Goal: Check status: Check status

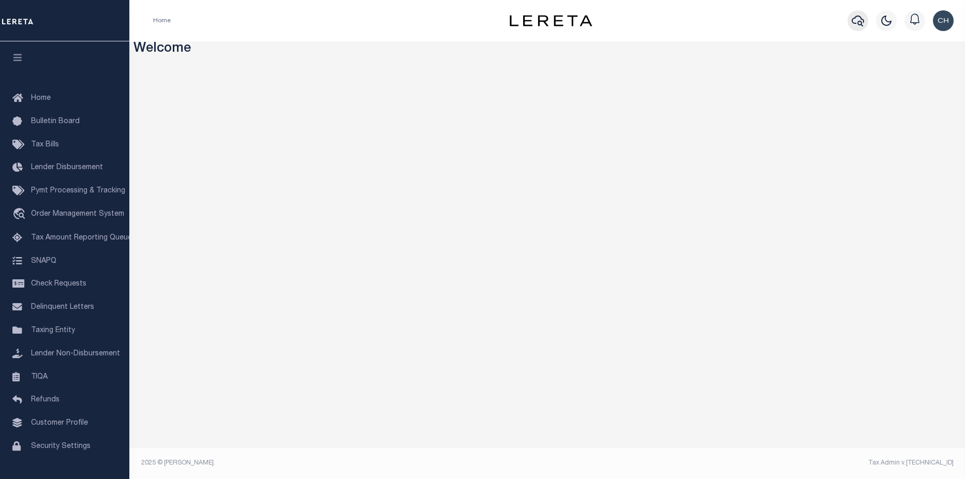
click at [854, 22] on icon "button" at bounding box center [858, 20] width 12 height 12
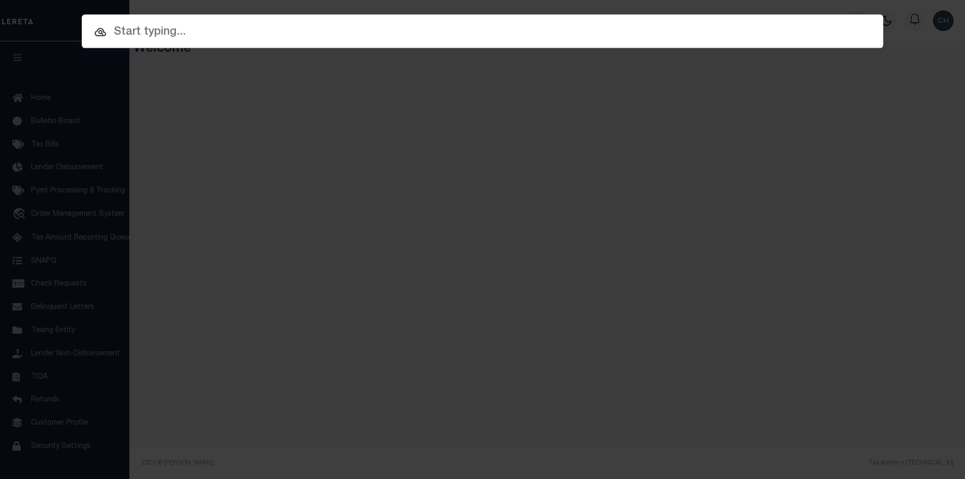
click at [152, 30] on input "text" at bounding box center [482, 32] width 801 height 18
paste input "8020214S00231000000"
type input "8020214S00231000000"
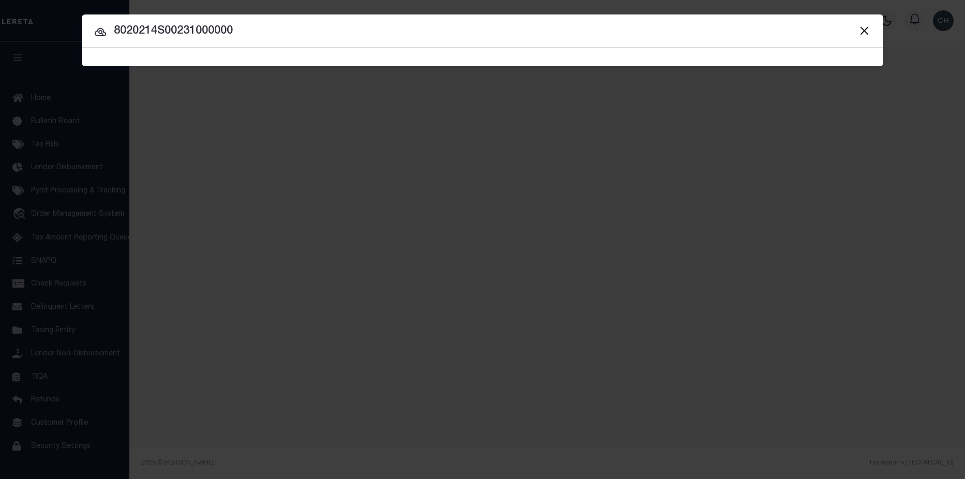
click at [864, 30] on button "Close" at bounding box center [863, 30] width 13 height 13
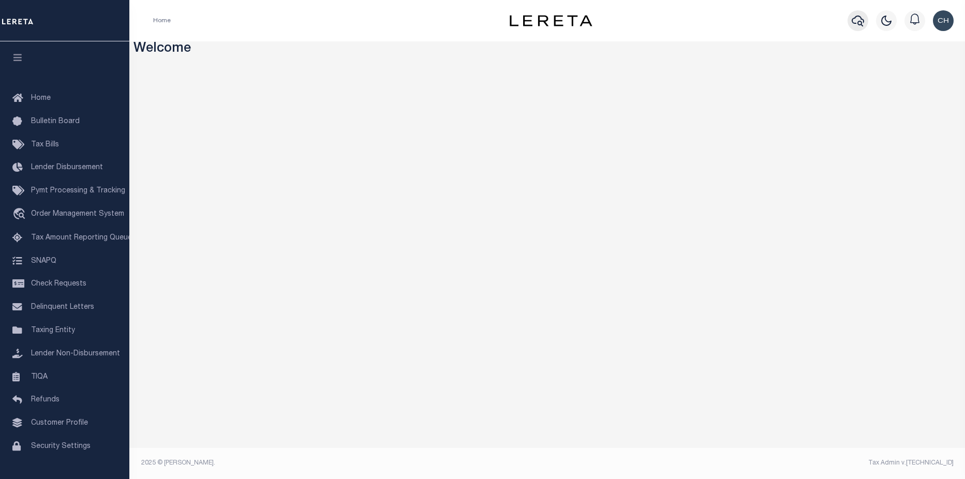
click at [859, 21] on icon "button" at bounding box center [858, 20] width 12 height 12
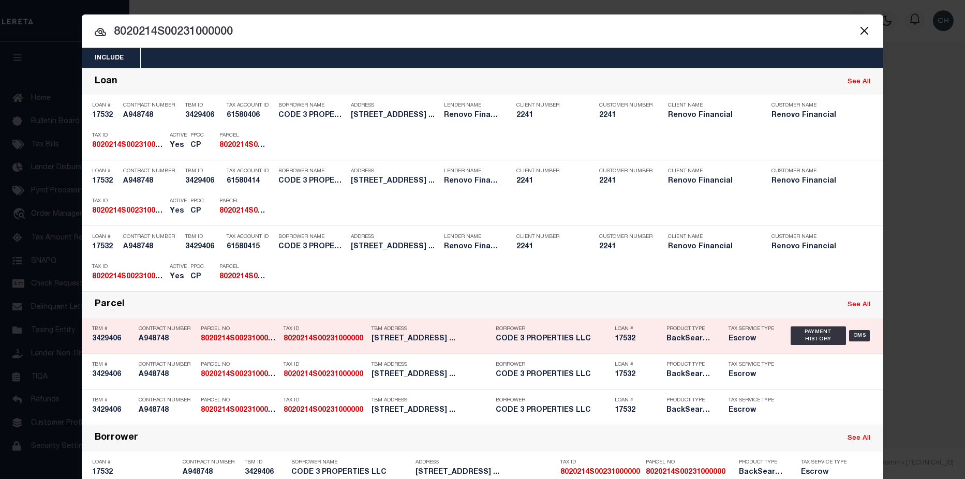
click at [381, 342] on h5 "631-633 Park Avenue Avalon, PA ..." at bounding box center [430, 339] width 119 height 9
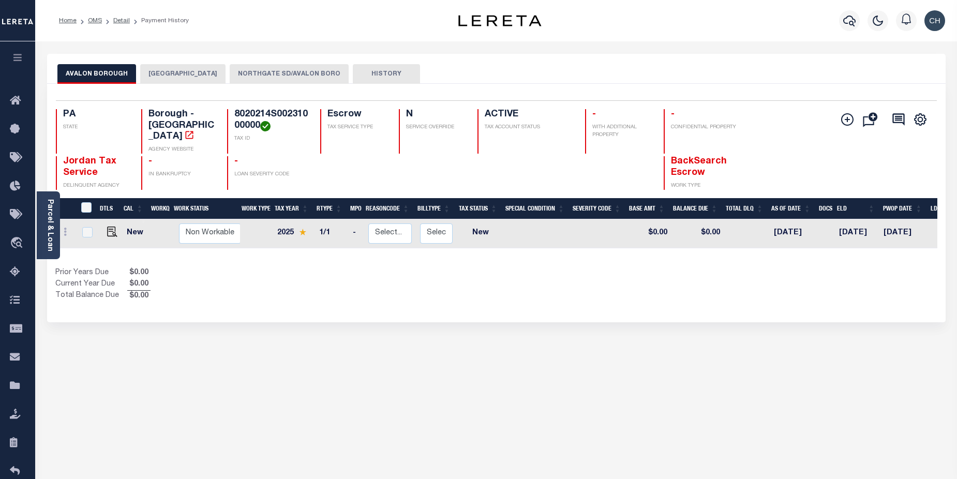
click at [169, 77] on button "[GEOGRAPHIC_DATA]" at bounding box center [182, 74] width 85 height 20
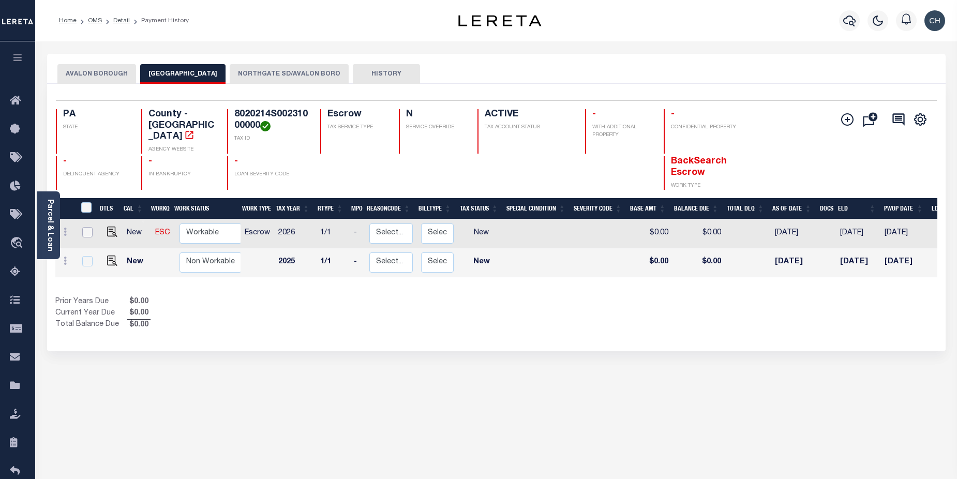
click at [86, 227] on input "checkbox" at bounding box center [87, 232] width 10 height 10
checkbox input "true"
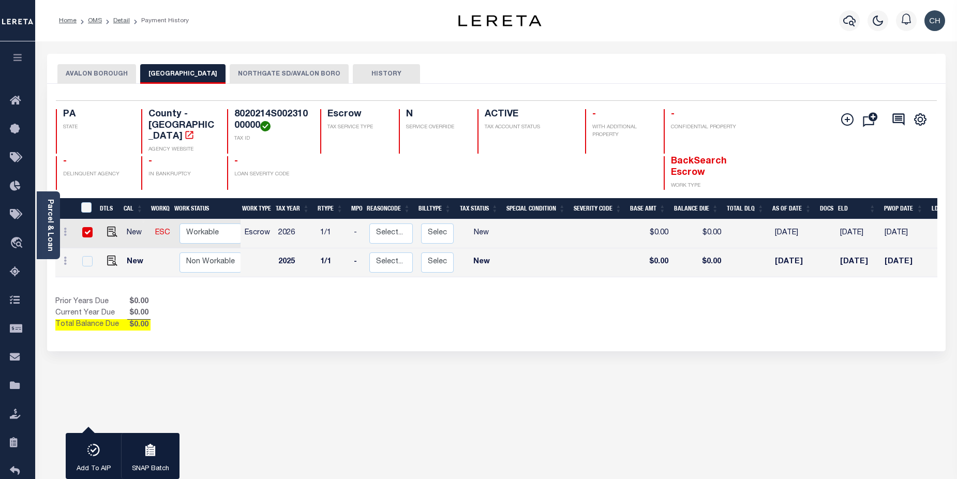
click at [86, 227] on input "checkbox" at bounding box center [87, 232] width 10 height 10
checkbox input "false"
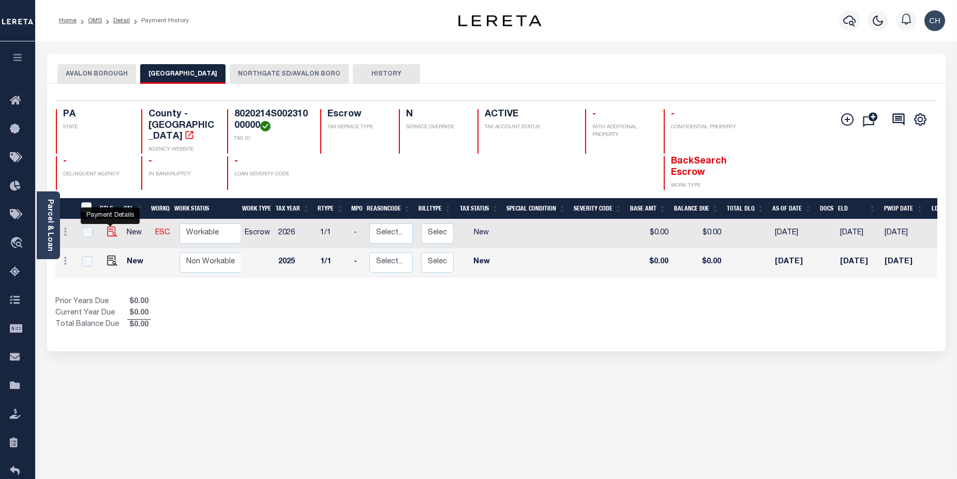
click at [111, 227] on img "" at bounding box center [112, 232] width 10 height 10
checkbox input "true"
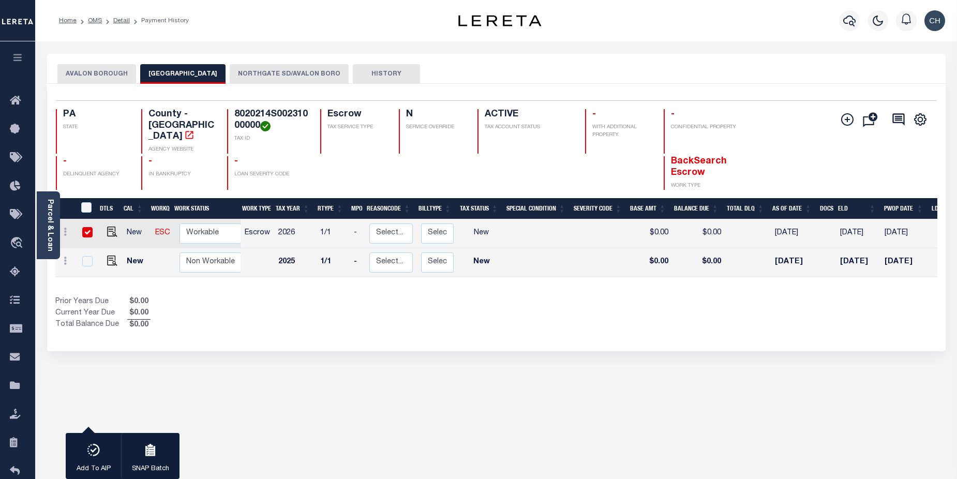
click at [271, 74] on button "NORTHGATE SD/AVALON BORO" at bounding box center [289, 74] width 119 height 20
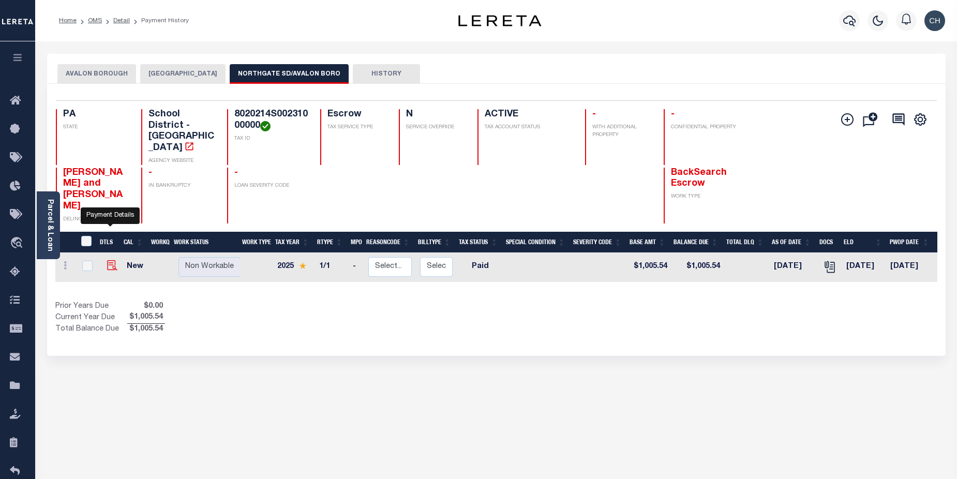
click at [111, 260] on img "" at bounding box center [112, 265] width 10 height 10
checkbox input "true"
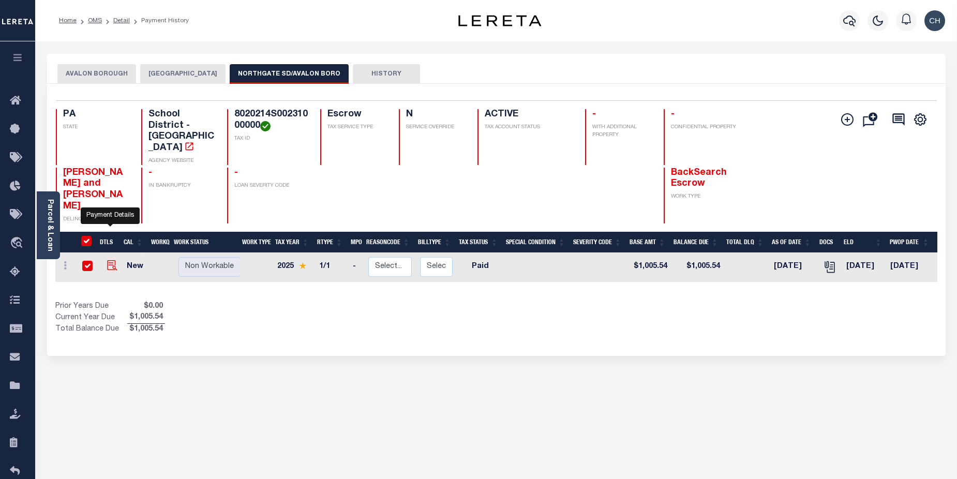
checkbox input "true"
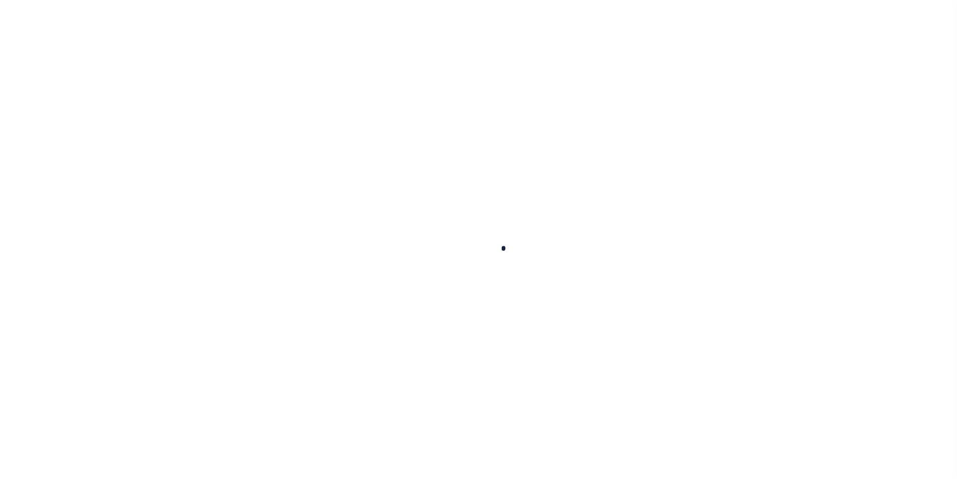
checkbox input "false"
type input "08/08/2025"
select select "NW2"
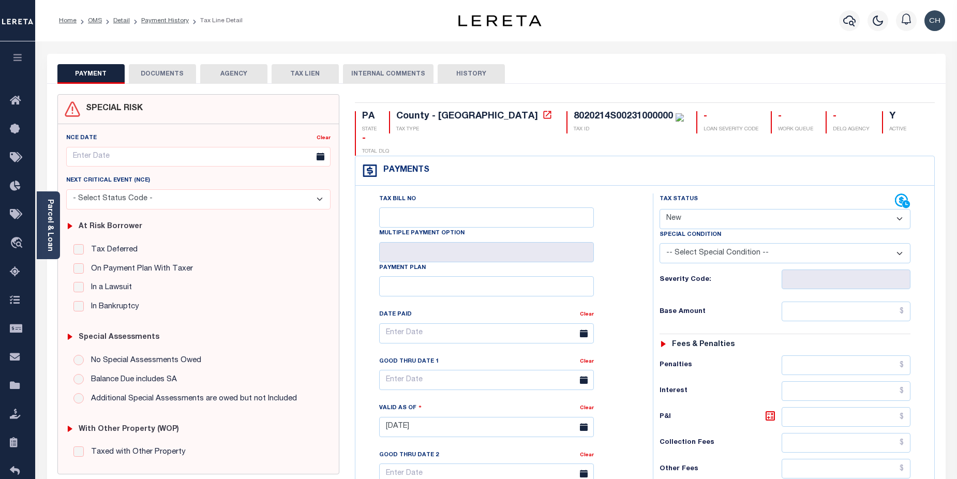
click at [236, 78] on button "AGENCY" at bounding box center [233, 74] width 67 height 20
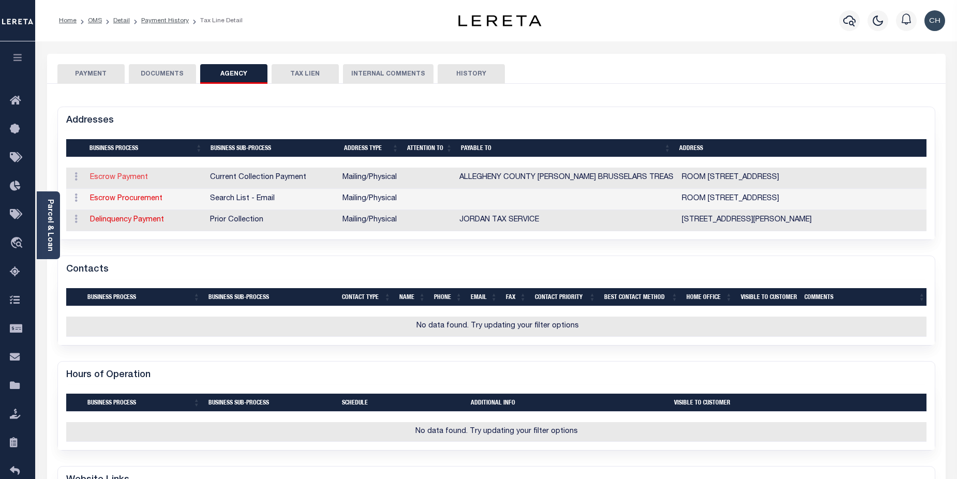
click at [128, 179] on link "Escrow Payment" at bounding box center [119, 177] width 58 height 7
select select "1"
checkbox input "false"
type input "ROOM 108, COURTHOUSE"
type input "436 GRANT STREET"
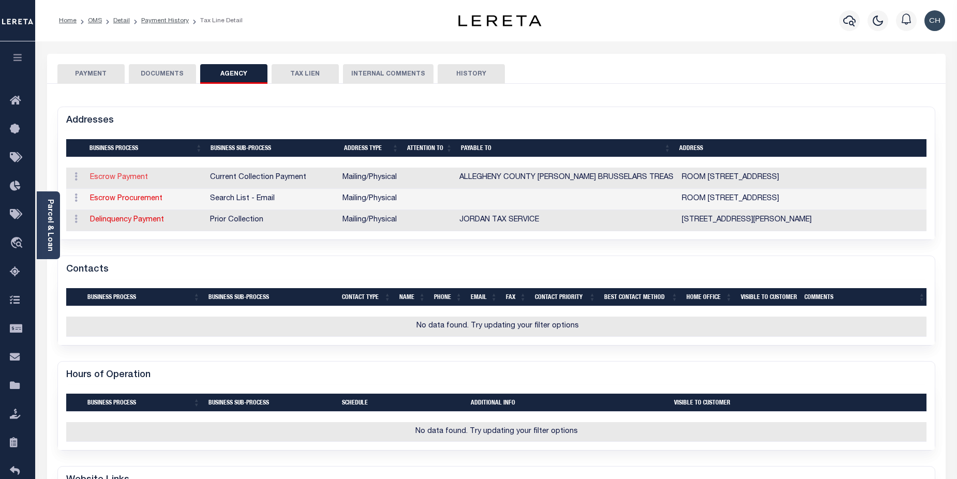
type input "PITTSBURGH"
select select "PA"
type input "15219"
select select "5"
checkbox input "true"
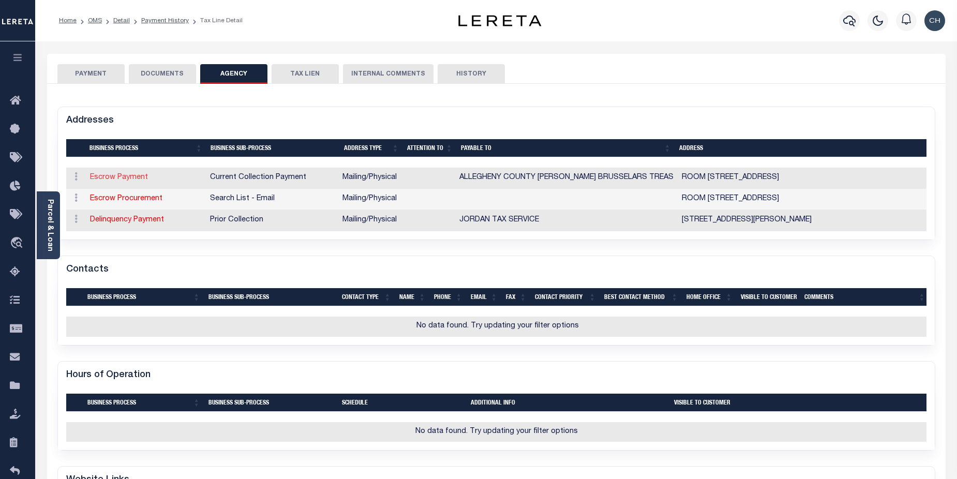
type input "ALLEGHENY COUNTY ERICA ROCCHI BRUSSELARS TREAS"
select select "11"
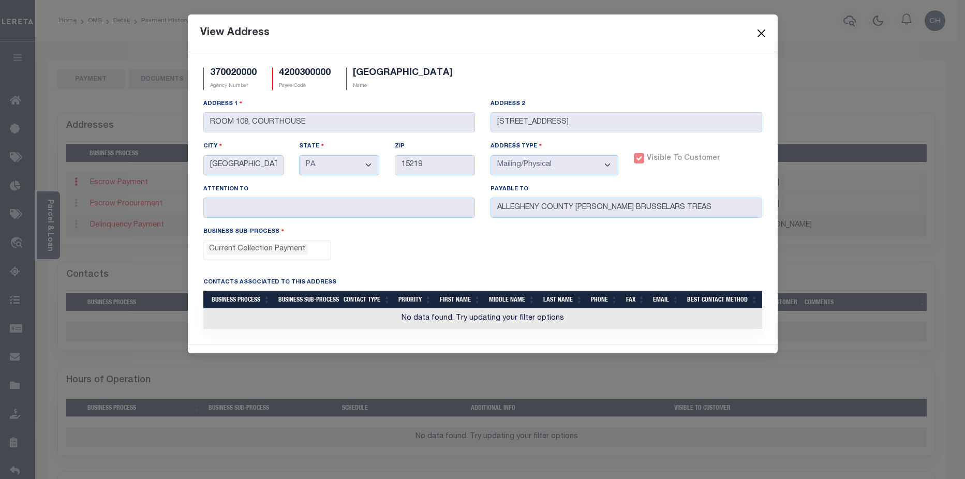
click at [767, 39] on button "Close" at bounding box center [760, 32] width 13 height 13
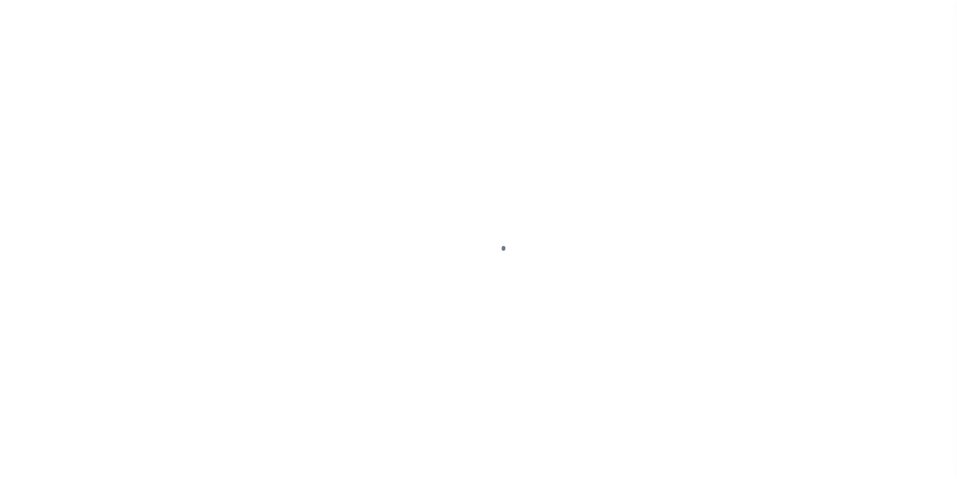
select select "PYD"
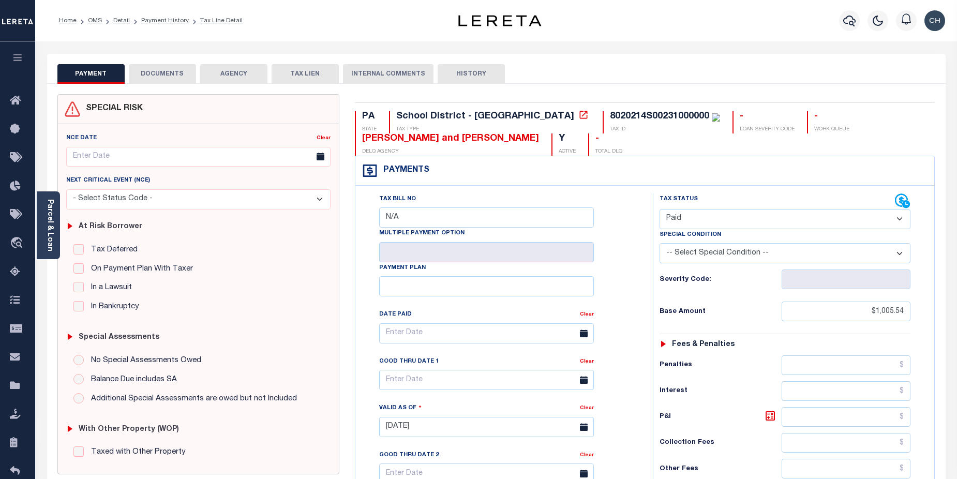
click at [225, 70] on button "AGENCY" at bounding box center [233, 74] width 67 height 20
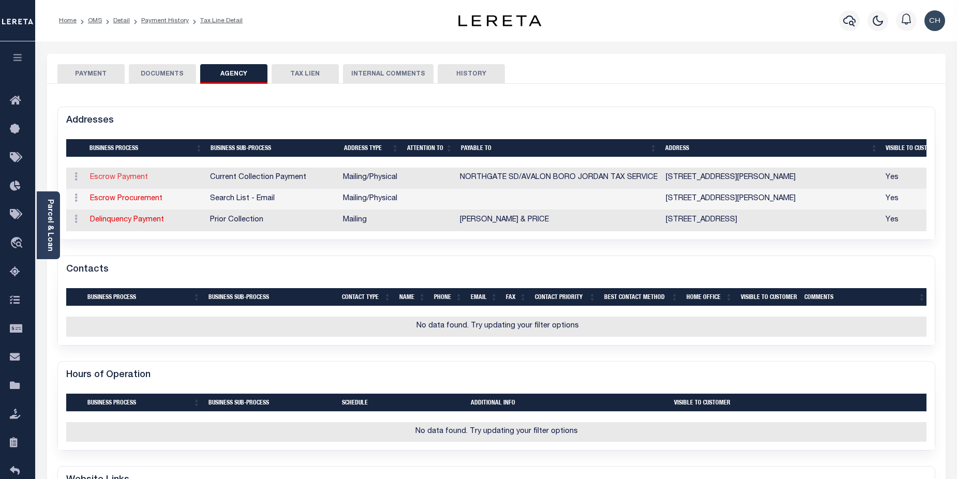
click at [122, 180] on link "Escrow Payment" at bounding box center [119, 177] width 58 height 7
select select "11"
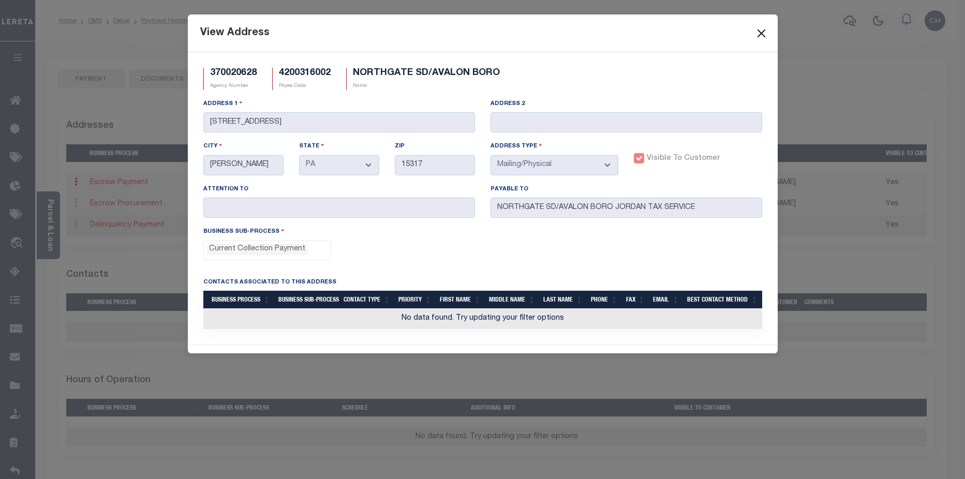
click at [756, 33] on button "Close" at bounding box center [760, 32] width 13 height 13
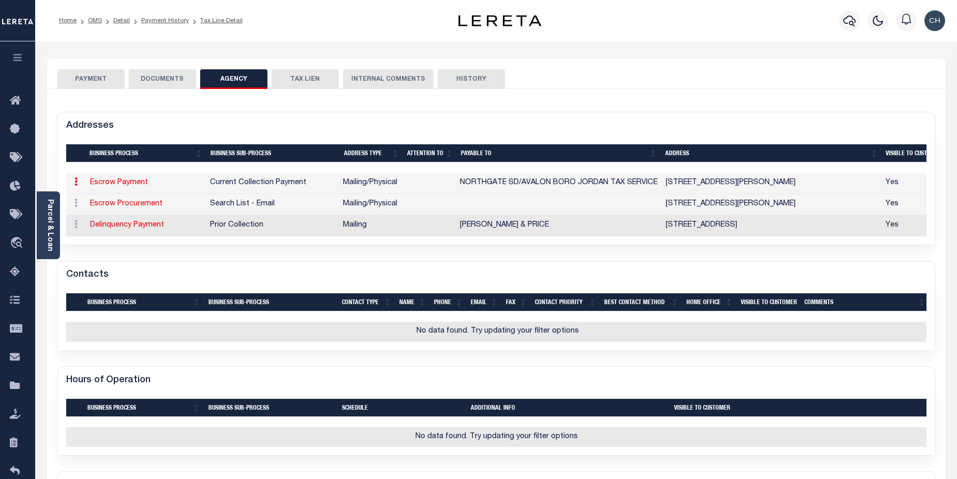
click at [94, 83] on button "PAYMENT" at bounding box center [90, 79] width 67 height 20
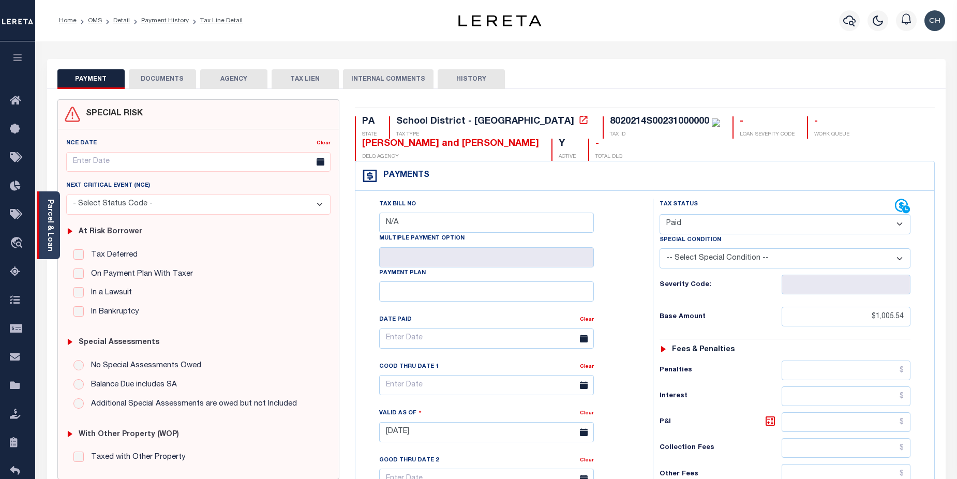
click at [48, 226] on link "Parcel & Loan" at bounding box center [49, 225] width 7 height 52
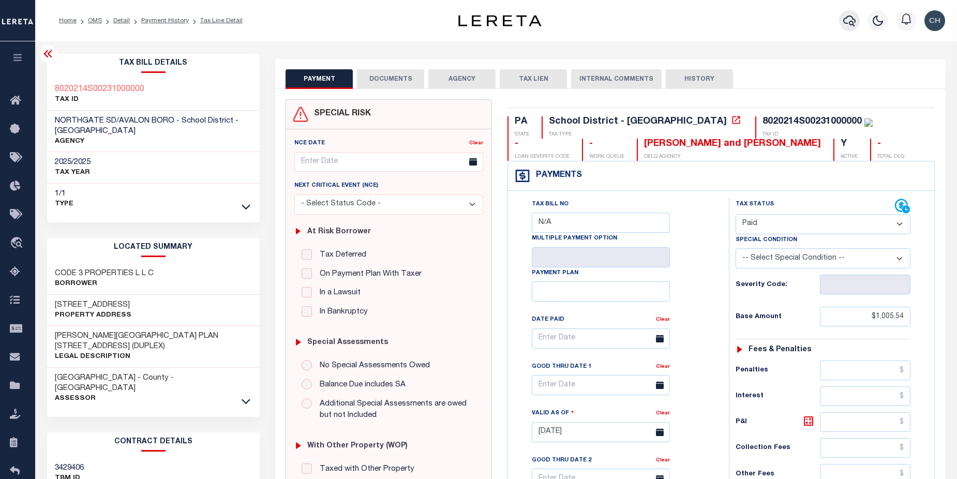
click at [855, 26] on icon "button" at bounding box center [849, 20] width 12 height 12
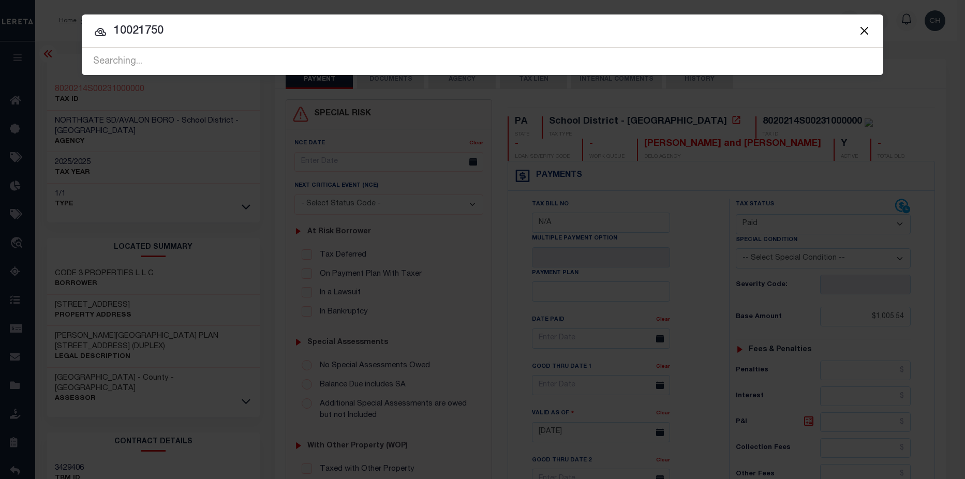
type input "10021750"
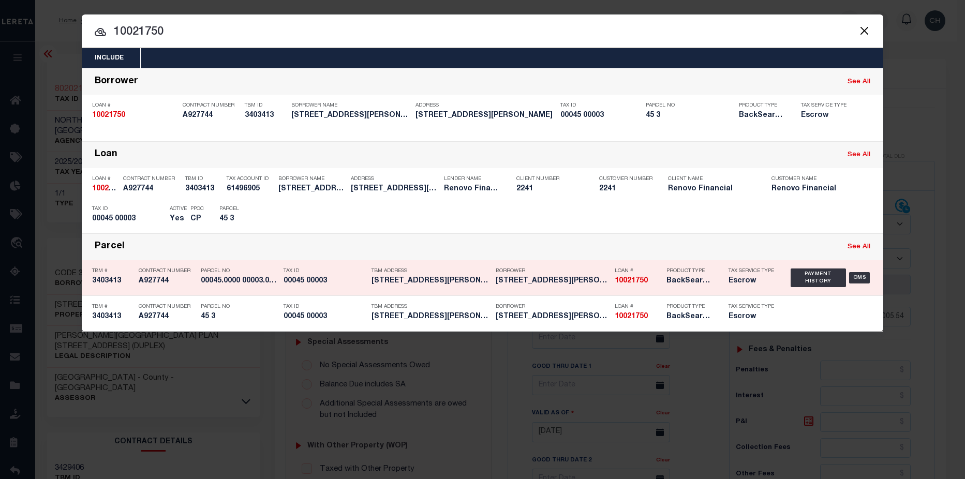
click at [663, 280] on div "Product Type BackSearch,Escrow" at bounding box center [690, 278] width 62 height 30
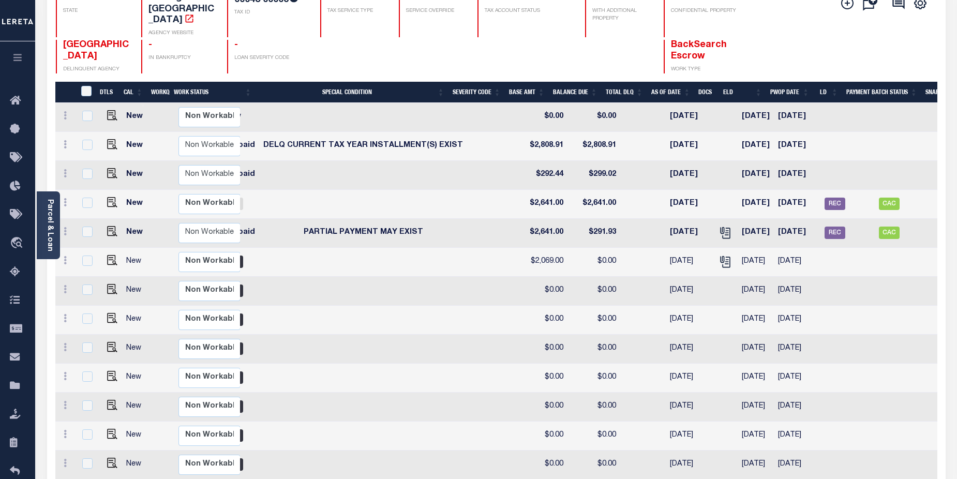
scroll to position [113, 0]
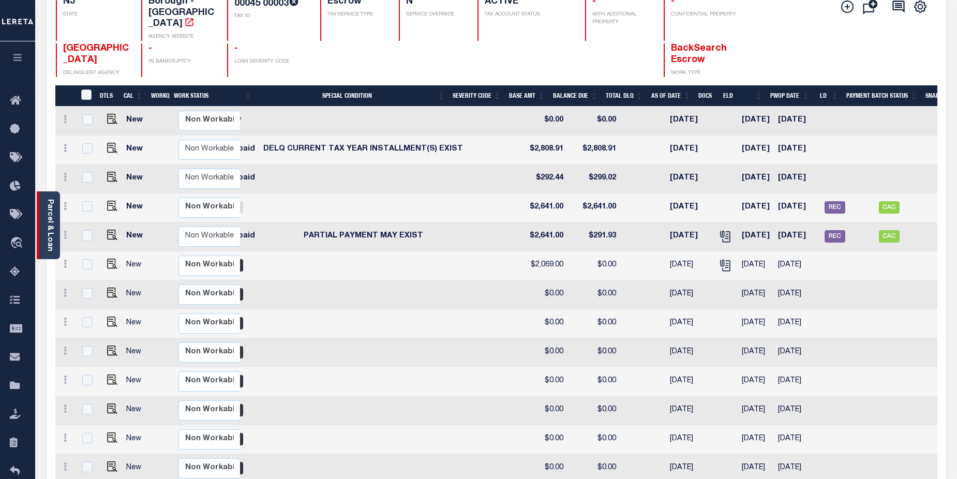
click at [44, 217] on div "Parcel & Loan" at bounding box center [48, 225] width 23 height 68
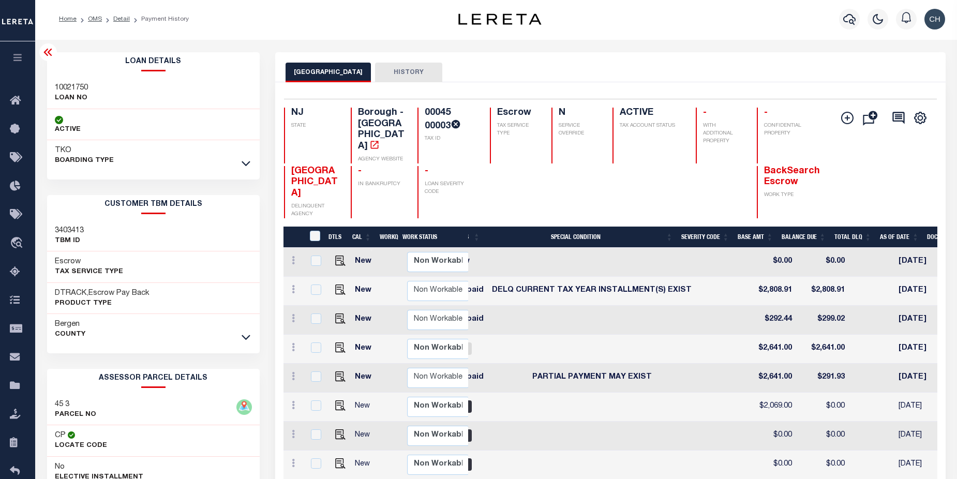
scroll to position [0, 0]
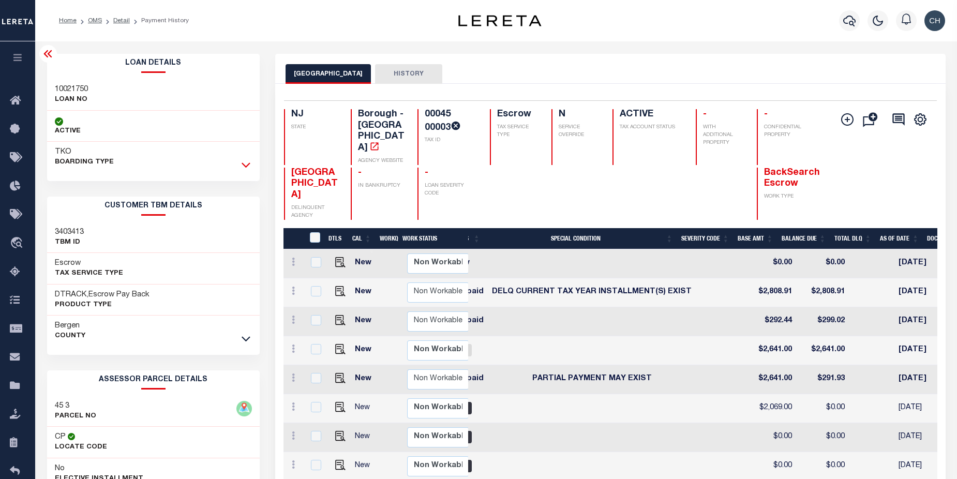
click at [247, 165] on icon at bounding box center [246, 164] width 9 height 11
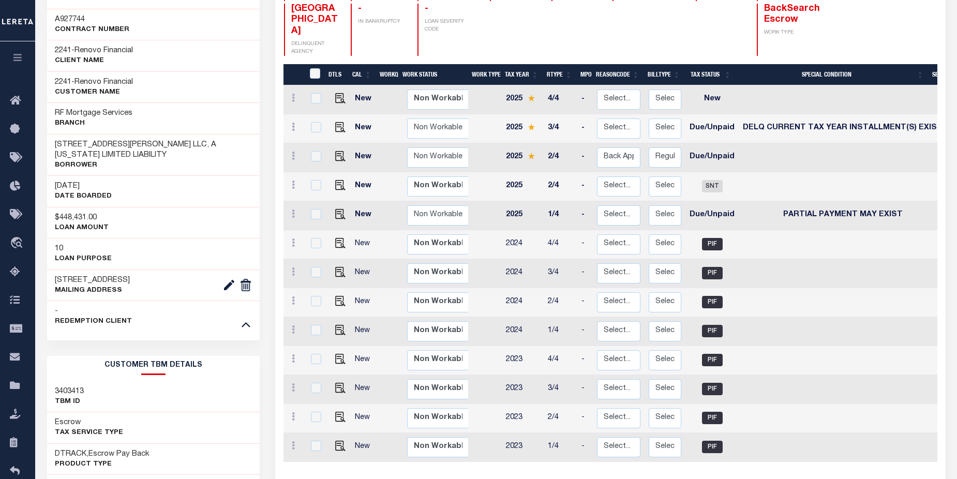
scroll to position [118, 0]
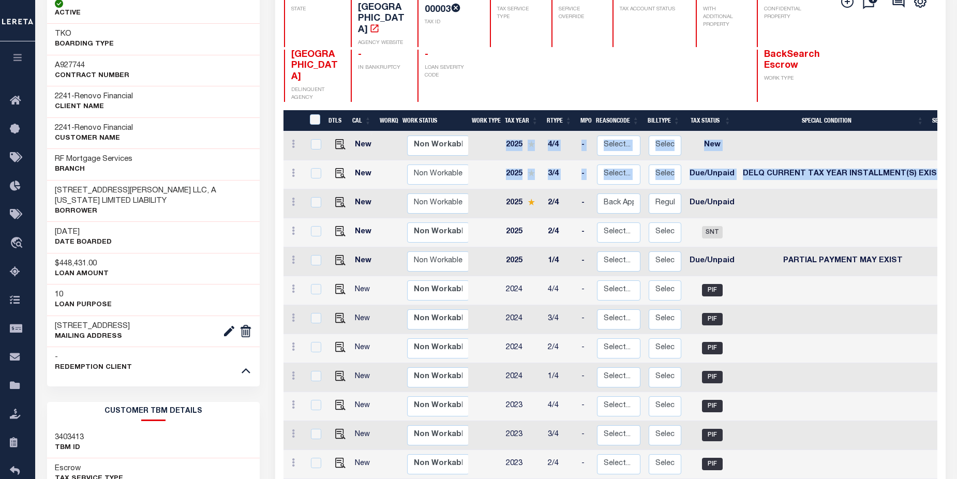
drag, startPoint x: 957, startPoint y: 165, endPoint x: 958, endPoint y: 113, distance: 51.8
click at [957, 113] on html "Home OMS Detail Payment History Profile" at bounding box center [478, 368] width 957 height 972
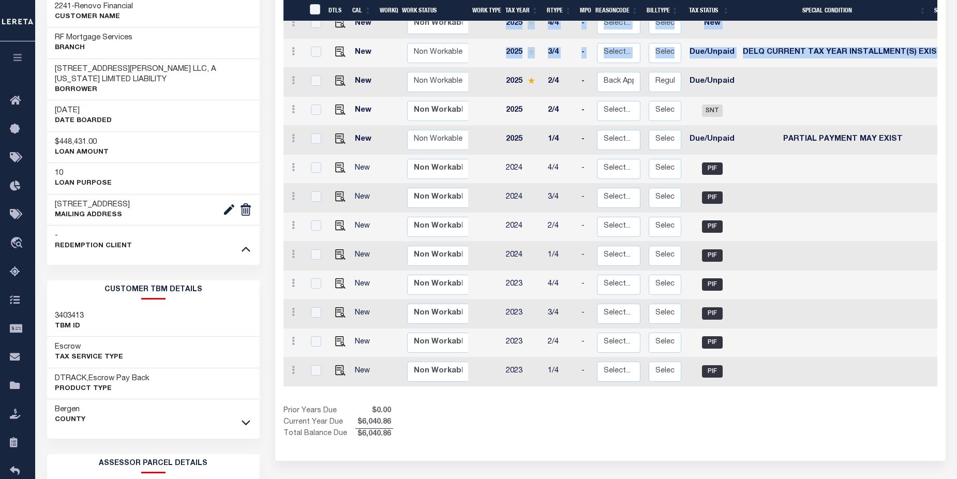
scroll to position [255, 0]
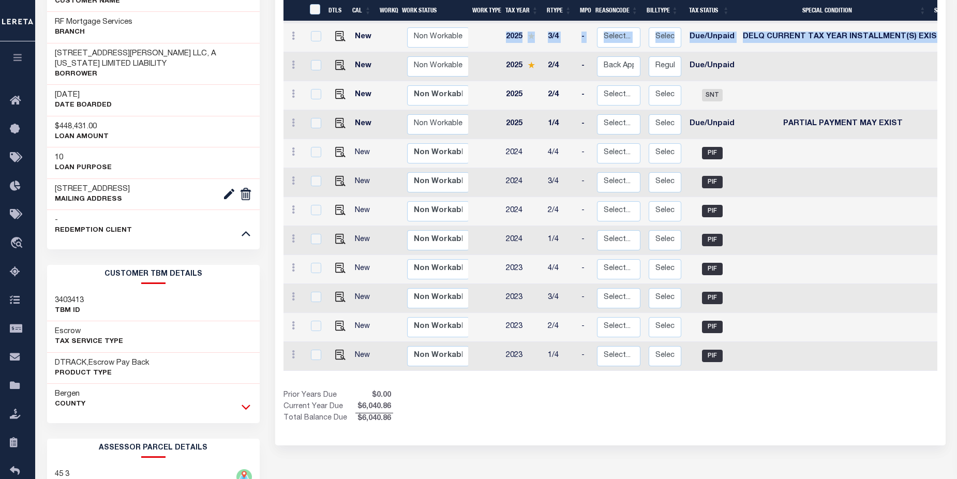
click at [245, 409] on icon at bounding box center [246, 407] width 9 height 5
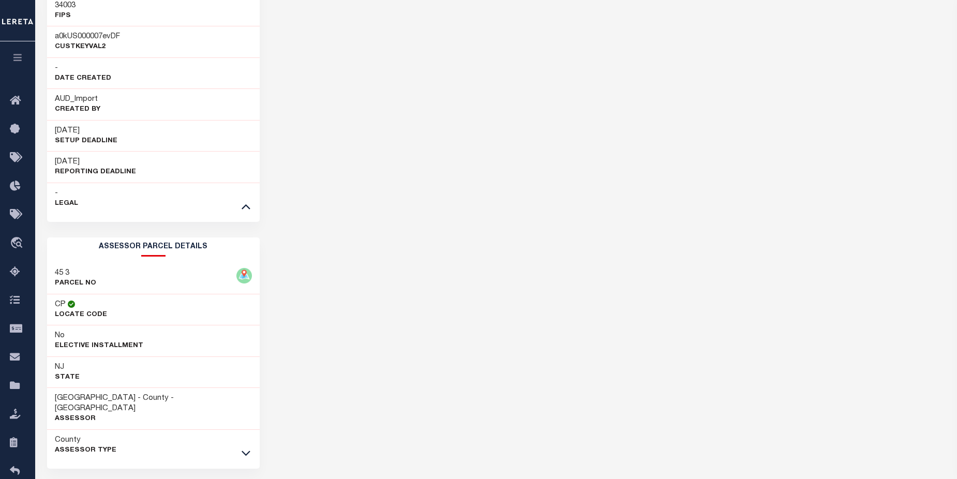
scroll to position [828, 0]
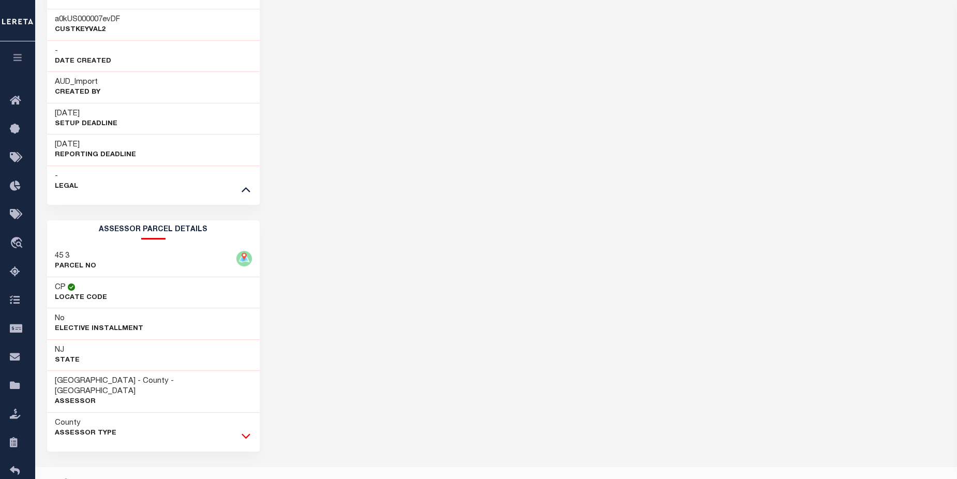
click at [245, 434] on icon at bounding box center [246, 436] width 9 height 5
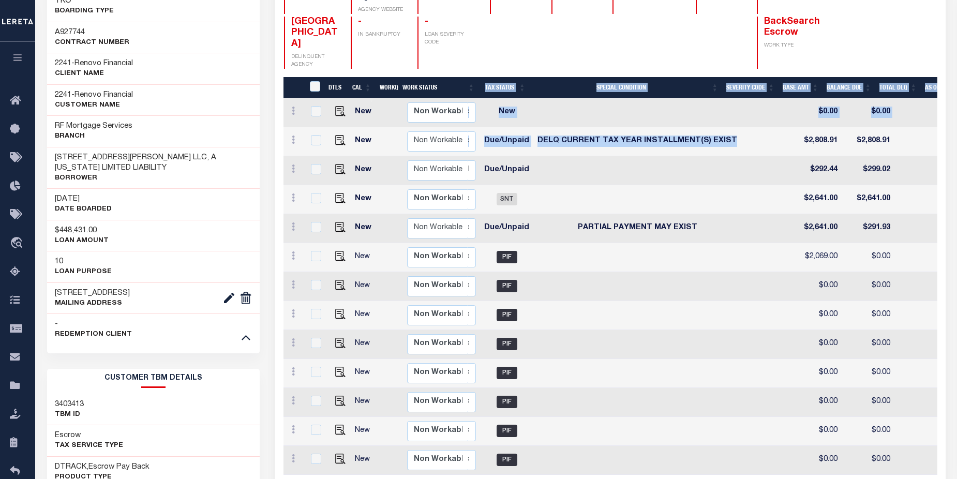
scroll to position [66, 0]
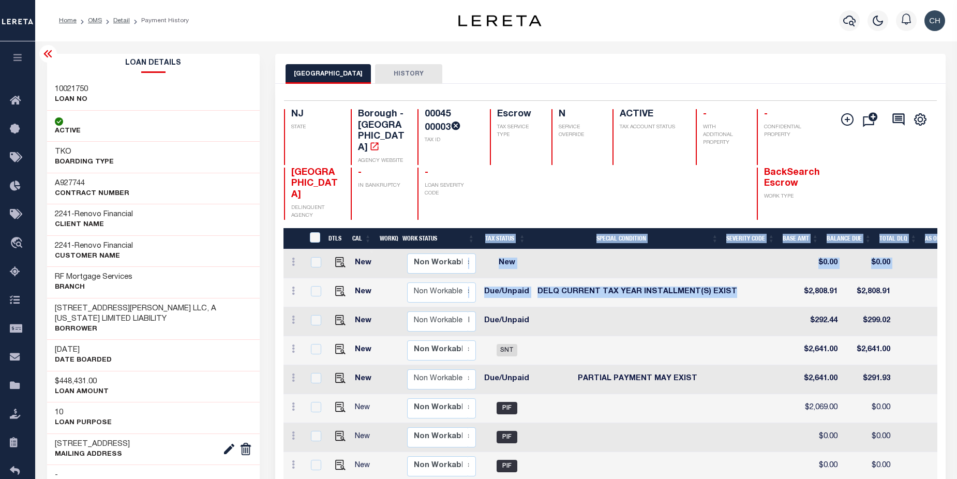
click at [553, 249] on td at bounding box center [637, 263] width 208 height 29
checkbox input "true"
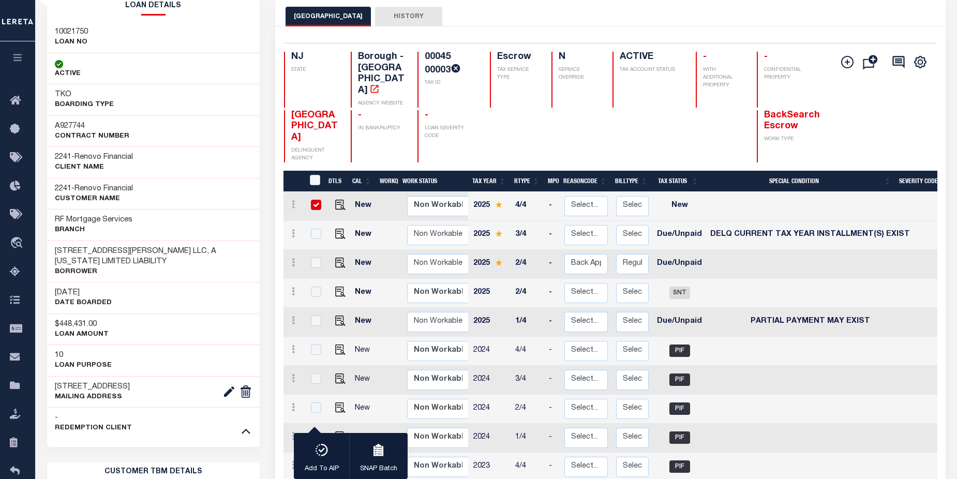
click at [316, 200] on input "checkbox" at bounding box center [316, 205] width 10 height 10
checkbox input "false"
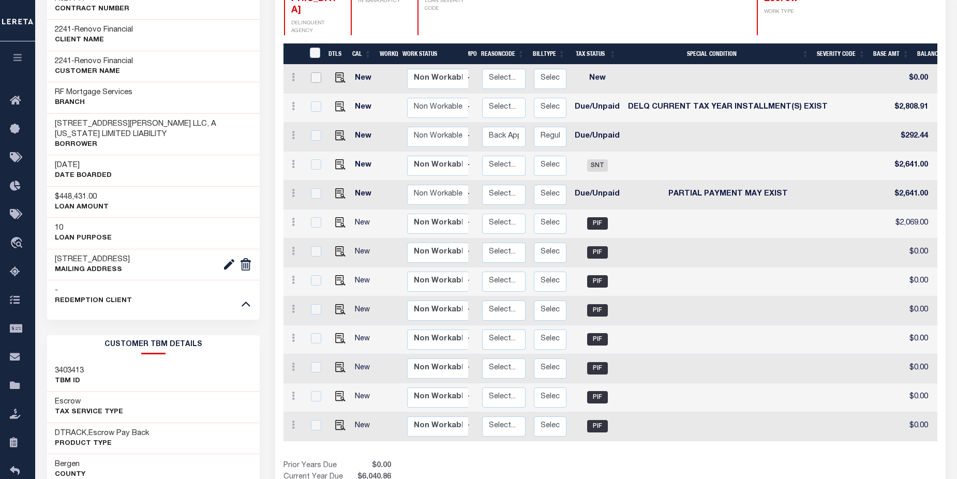
scroll to position [0, 86]
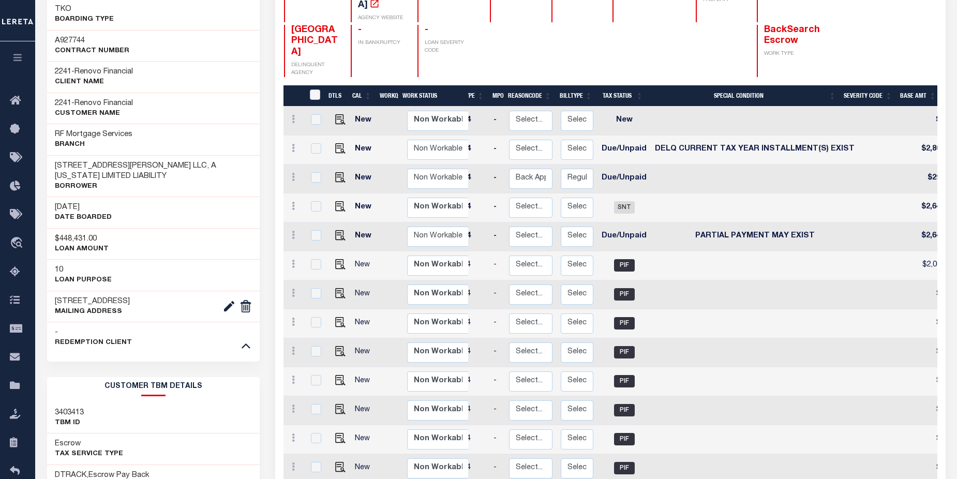
drag, startPoint x: 533, startPoint y: 34, endPoint x: 605, endPoint y: 28, distance: 72.7
click at [533, 34] on div at bounding box center [514, 51] width 49 height 52
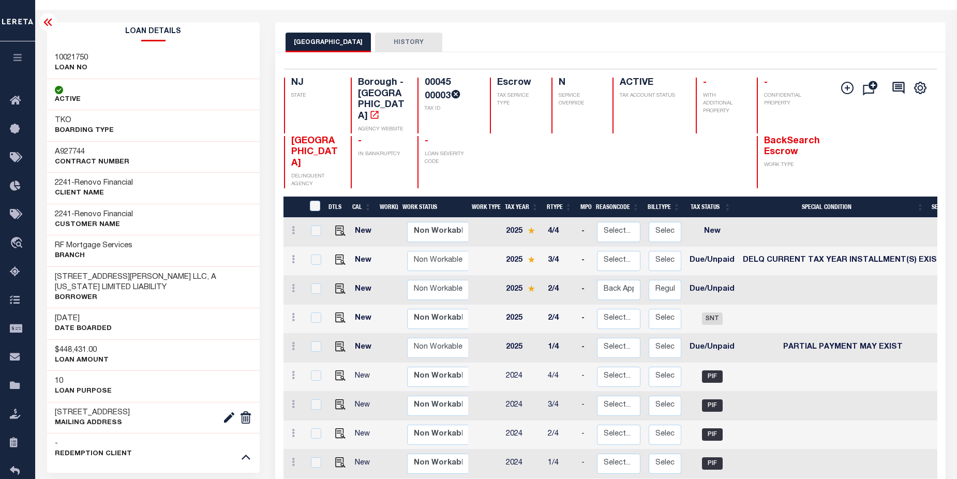
scroll to position [0, 0]
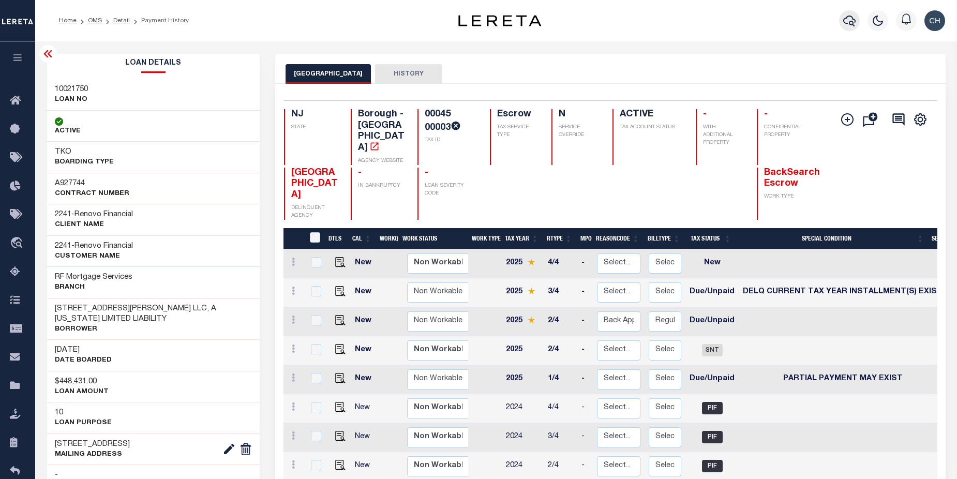
click at [848, 21] on icon "button" at bounding box center [849, 20] width 12 height 12
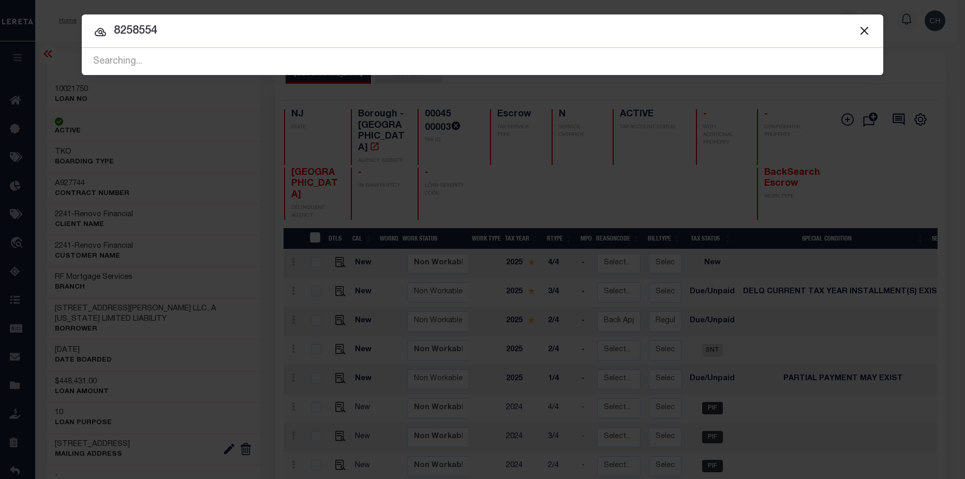
type input "8258554"
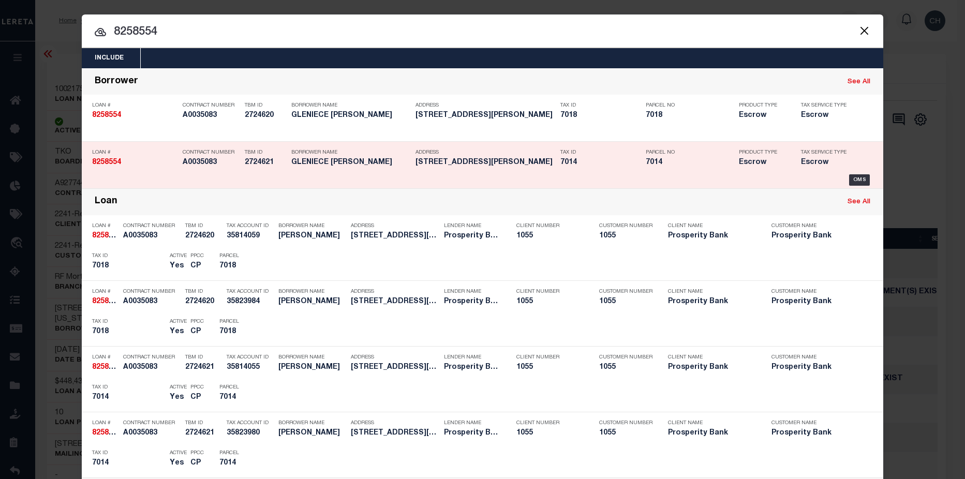
click at [750, 168] on div "Product Type Escrow" at bounding box center [762, 159] width 47 height 30
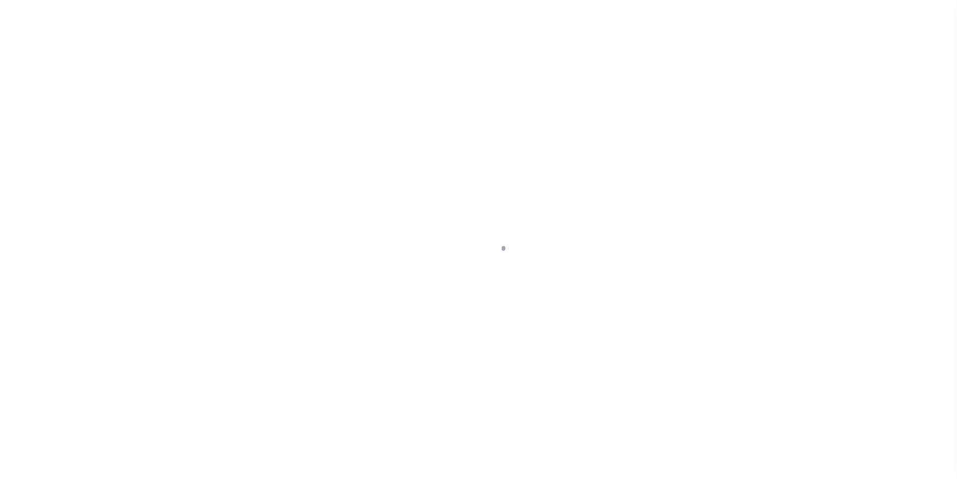
select select "500"
select select "Escrow"
type input "202 FAST GUN LN"
type input "7014"
select select
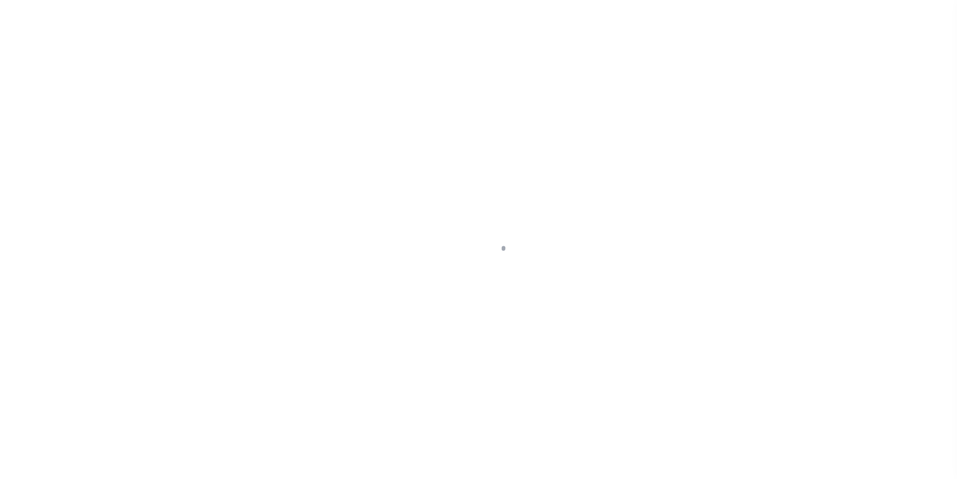
type input "[GEOGRAPHIC_DATA][PERSON_NAME]"
type input "2"
type input "[GEOGRAPHIC_DATA]"
select select
type textarea "[STREET_ADDRESS][PERSON_NAME], ALL OF LOTS 18 AND 24, APACHE PINES, [PERSON_NAM…"
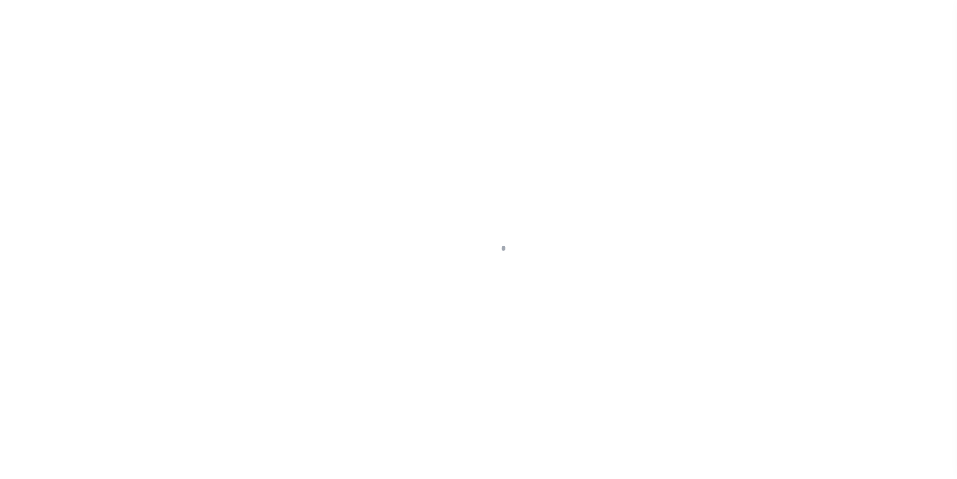
type textarea "2 OF 4"
select select "10670"
select select "4052"
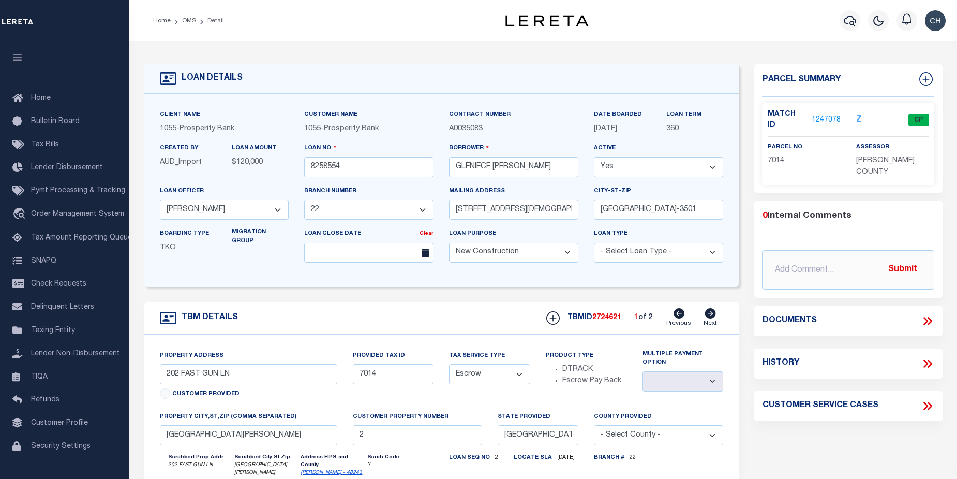
click at [826, 116] on link "1247078" at bounding box center [826, 120] width 29 height 11
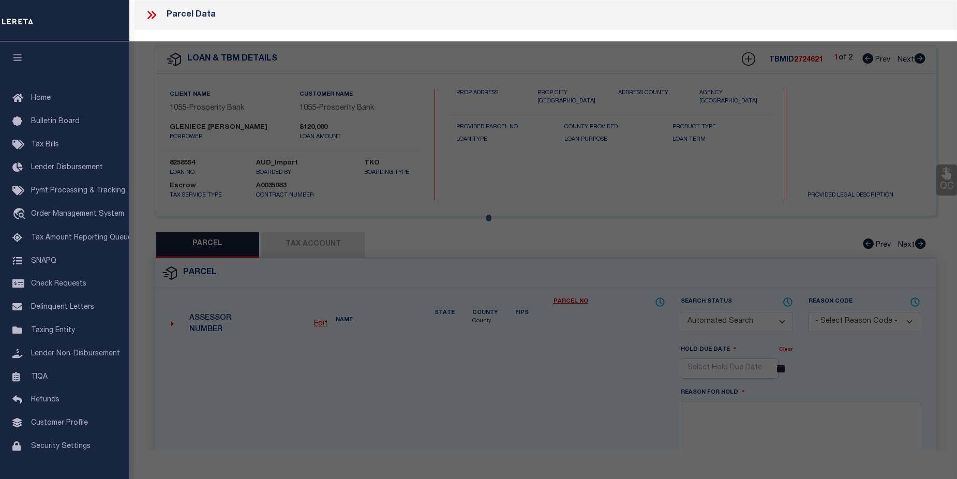
checkbox input "false"
select select "CP"
type input "CUDE GLENIECE ANN AND WILIAM WESLEY CUDE"
select select
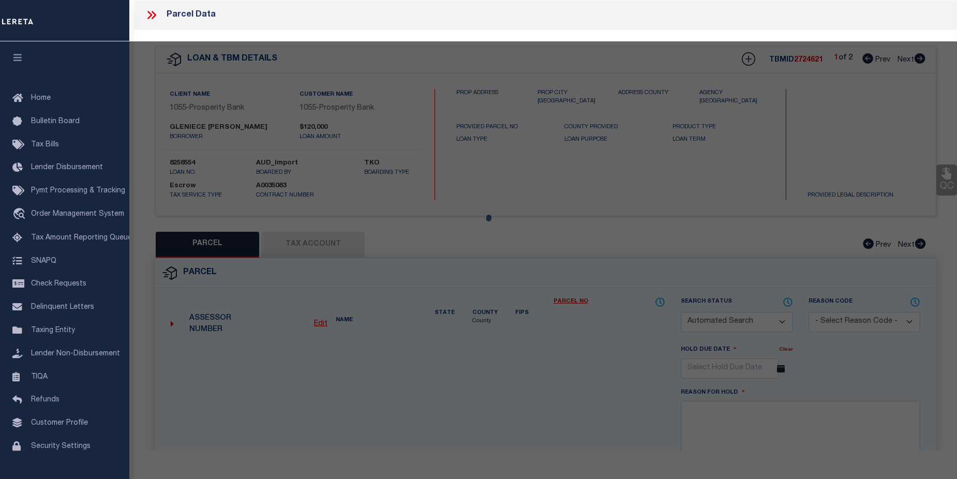
type input "202 FAST GUN LANE"
checkbox input "false"
type input "[GEOGRAPHIC_DATA][PERSON_NAME]"
type textarea "APACHE PINES TRACT 18 (5.68 ACRES)"
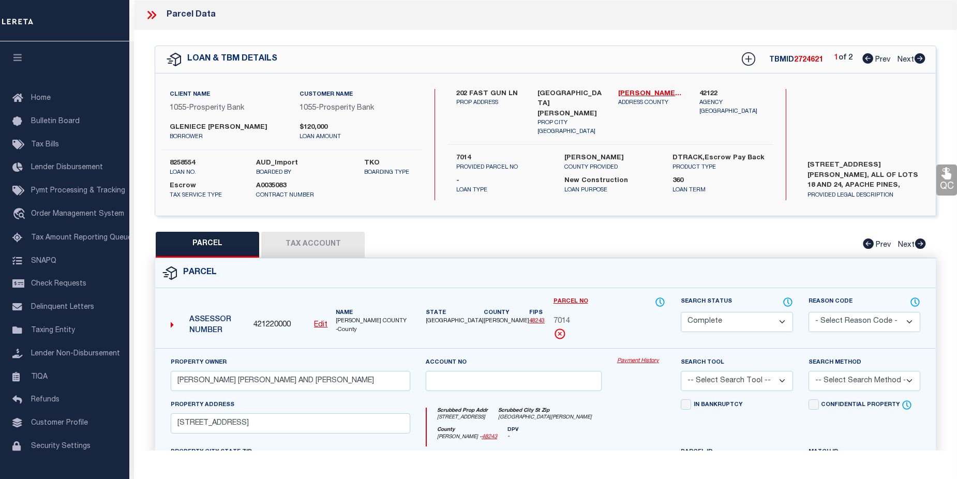
click at [629, 367] on div "Payment History" at bounding box center [641, 378] width 64 height 42
click at [630, 362] on link "Payment History" at bounding box center [641, 361] width 48 height 9
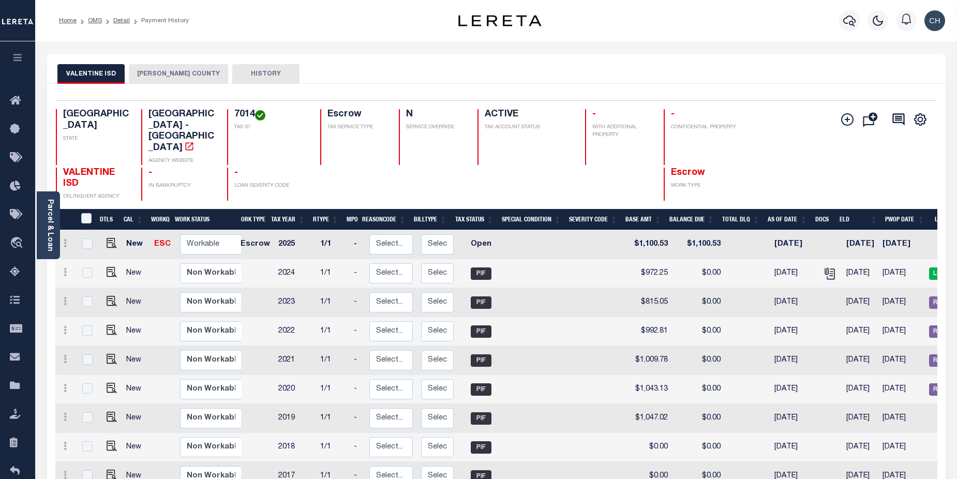
scroll to position [0, 5]
click at [166, 76] on button "[PERSON_NAME] COUNTY" at bounding box center [178, 74] width 99 height 20
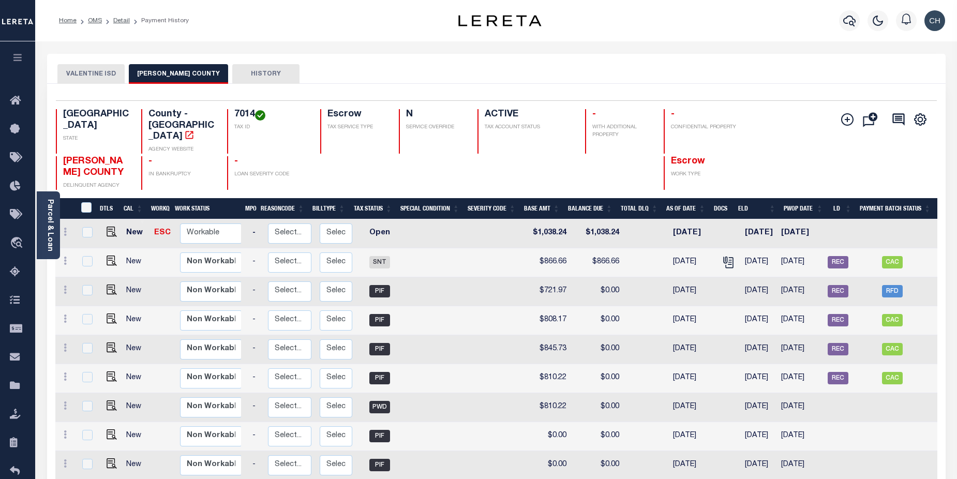
scroll to position [0, 0]
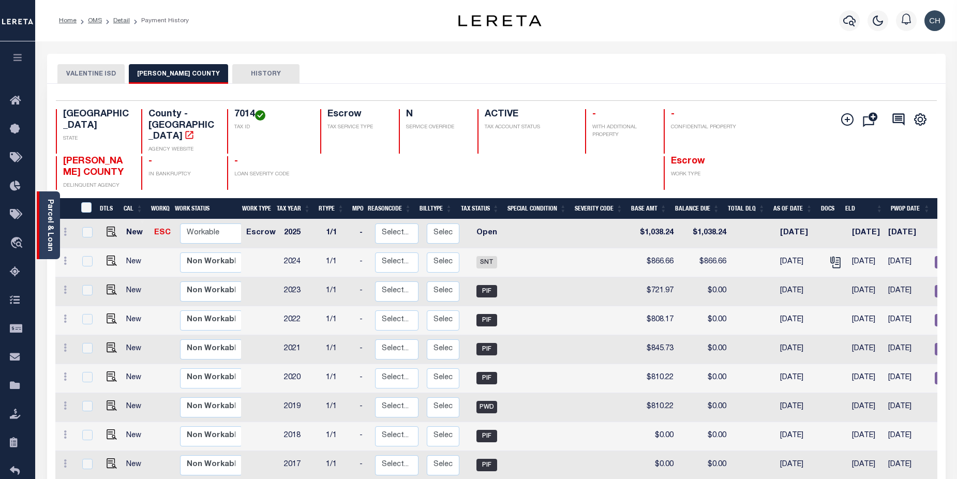
click at [47, 239] on link "Parcel & Loan" at bounding box center [49, 225] width 7 height 52
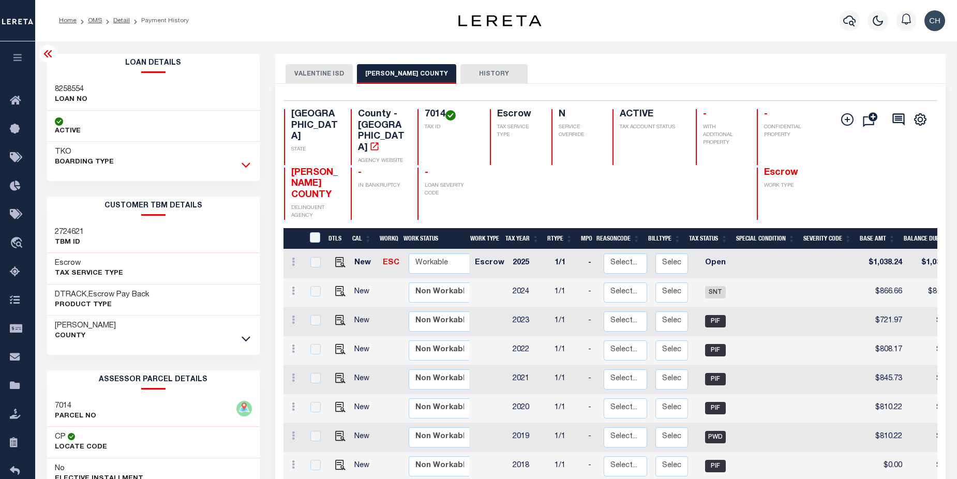
click at [247, 165] on icon at bounding box center [246, 164] width 9 height 11
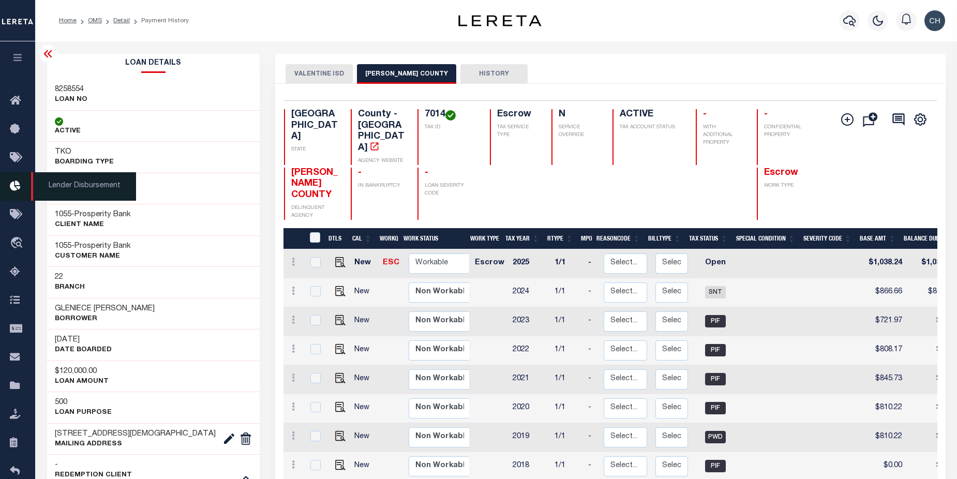
click at [19, 190] on icon at bounding box center [18, 186] width 17 height 13
